Goal: Find specific page/section: Find specific page/section

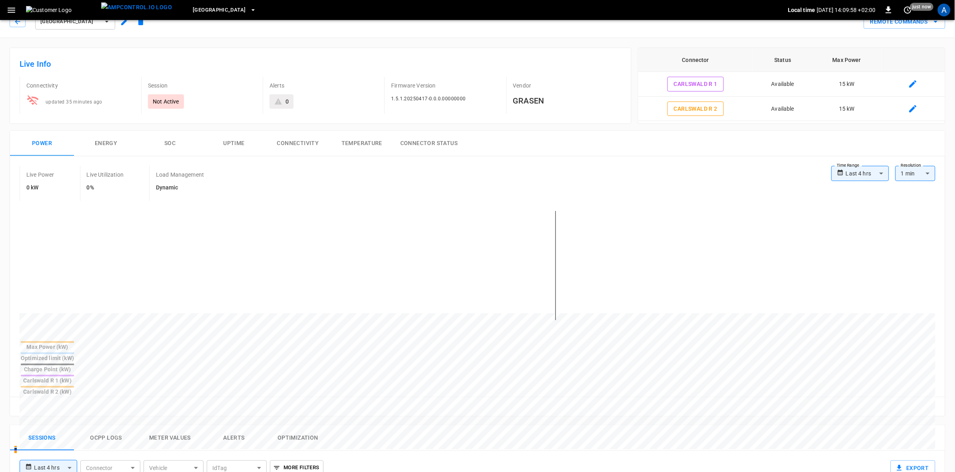
scroll to position [14, 0]
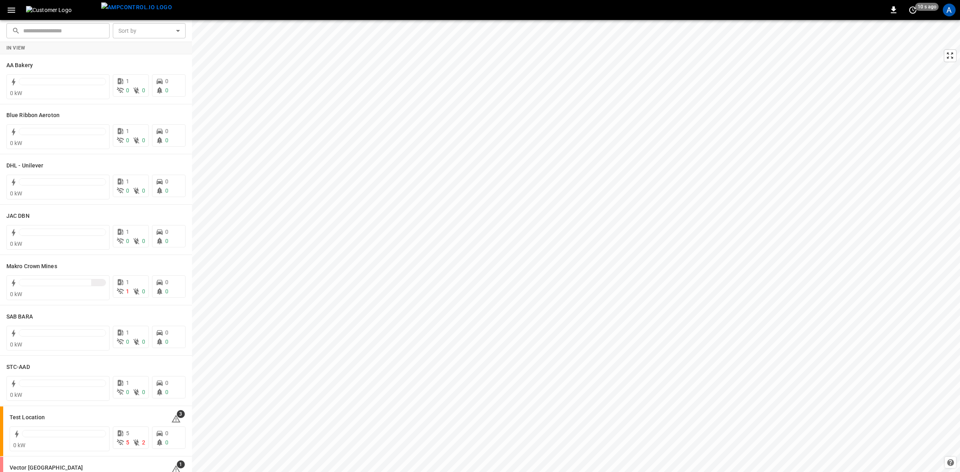
click at [950, 12] on div "A" at bounding box center [949, 10] width 13 height 13
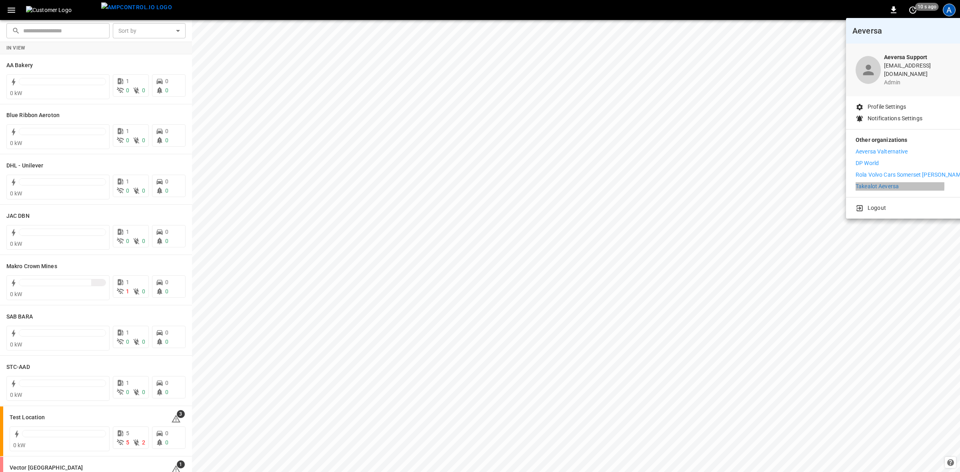
click at [869, 182] on p "Takealot Aeversa" at bounding box center [876, 186] width 43 height 8
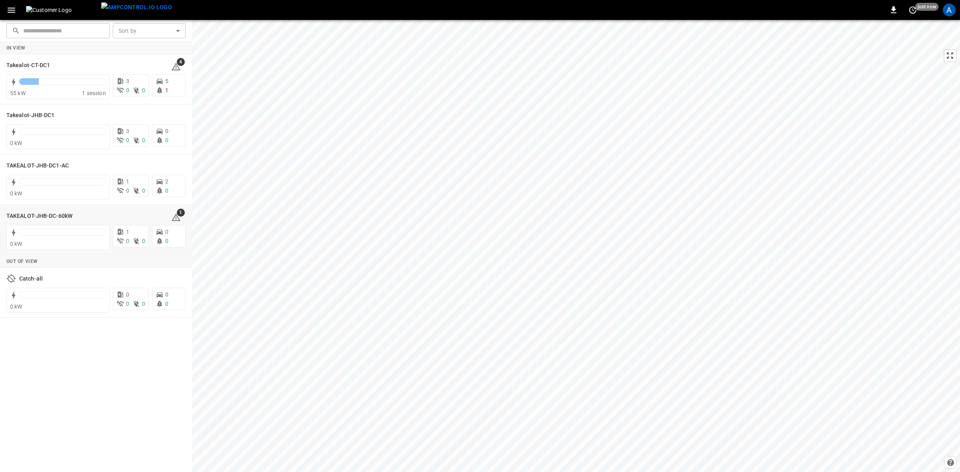
click at [27, 214] on h6 "TAKEALOT-JHB-DC-60kW" at bounding box center [39, 216] width 66 height 9
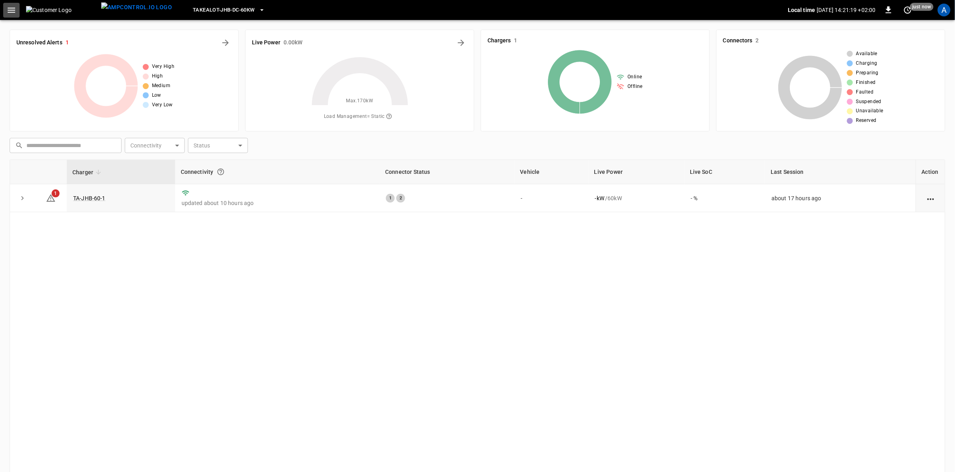
click at [11, 8] on icon "button" at bounding box center [12, 10] width 8 height 5
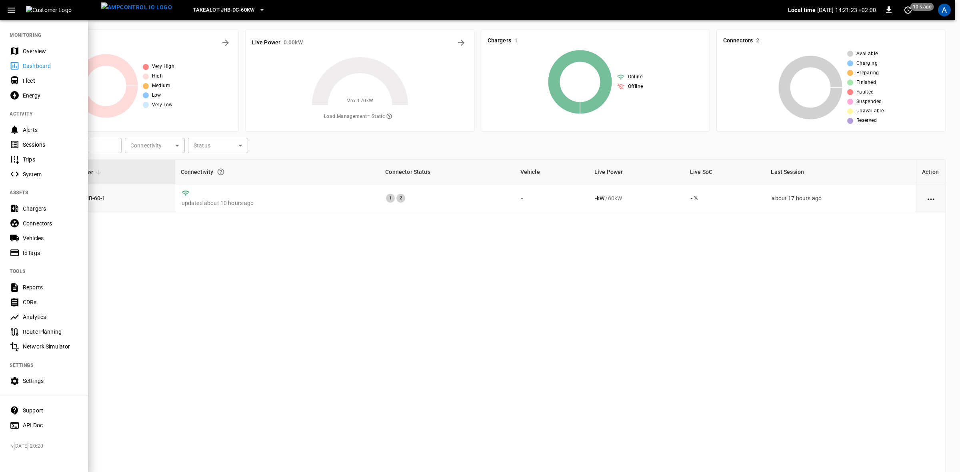
click at [34, 94] on div "Energy" at bounding box center [51, 96] width 56 height 8
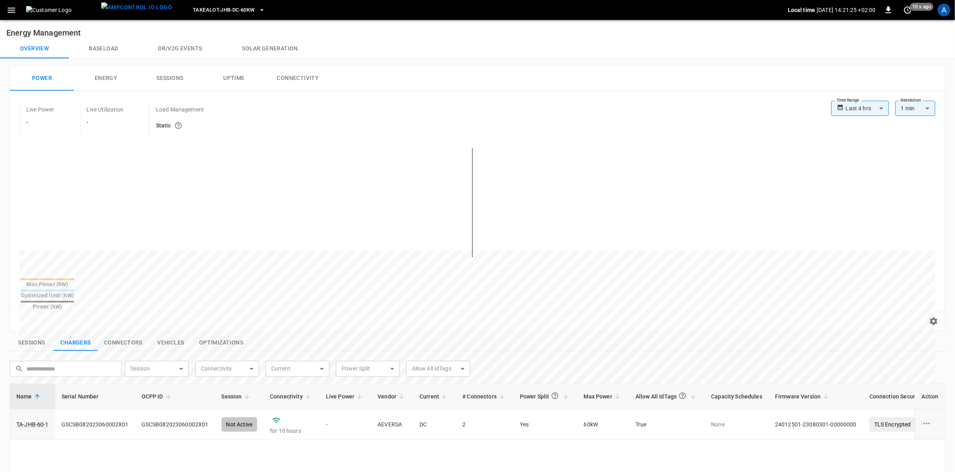
click at [98, 49] on button "Baseload" at bounding box center [103, 48] width 69 height 19
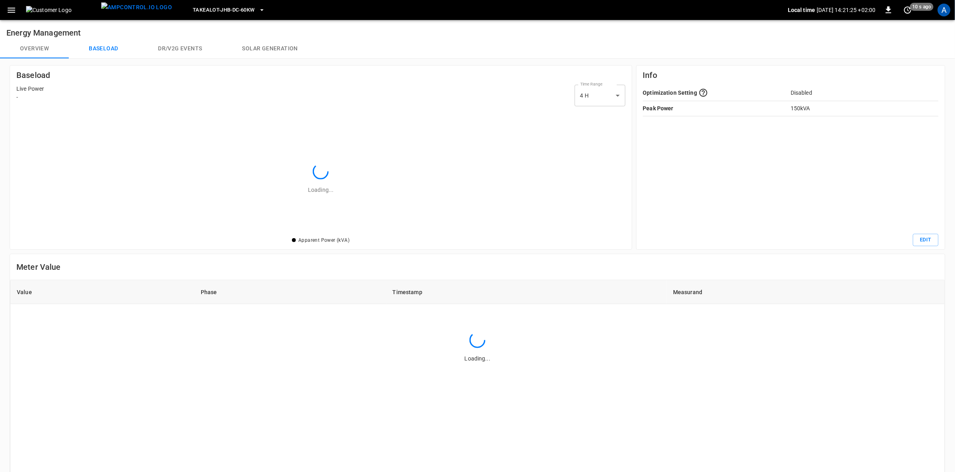
scroll to position [121, 604]
